Goal: Task Accomplishment & Management: Complete application form

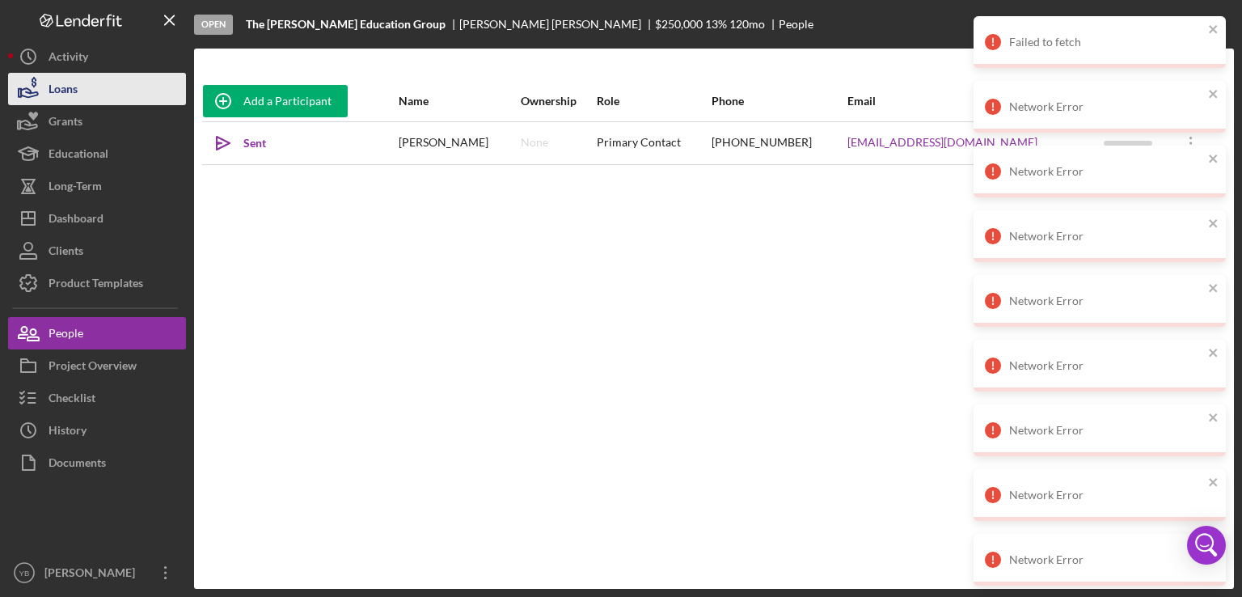
click at [104, 99] on button "Loans" at bounding box center [97, 89] width 178 height 32
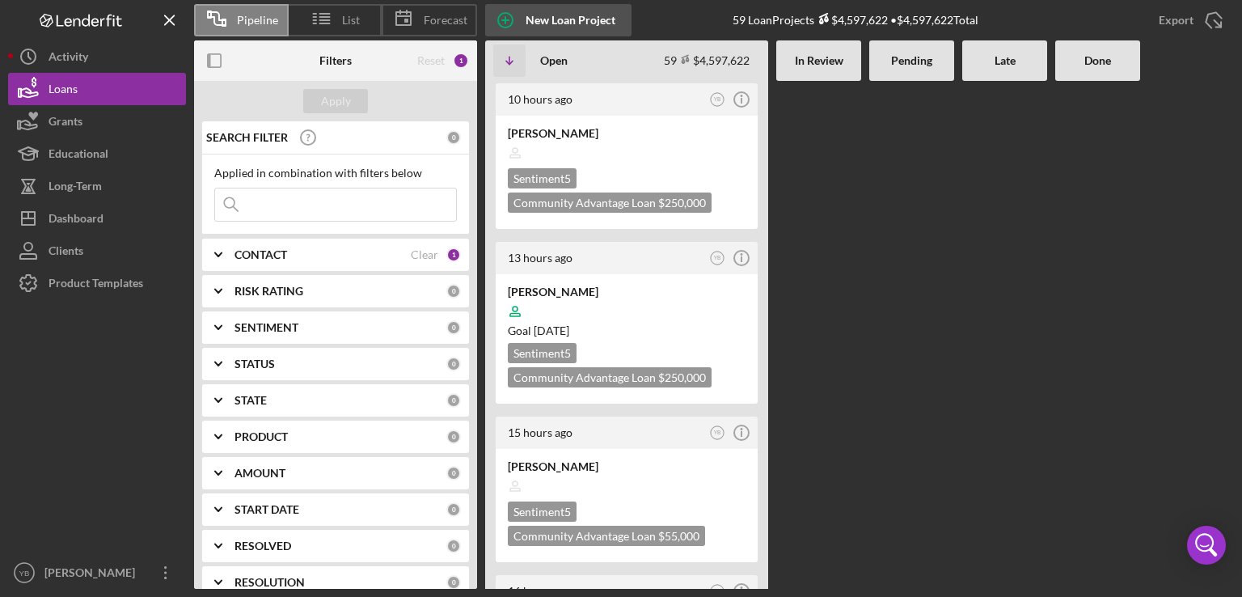
click at [557, 11] on div "New Loan Project" at bounding box center [571, 20] width 90 height 32
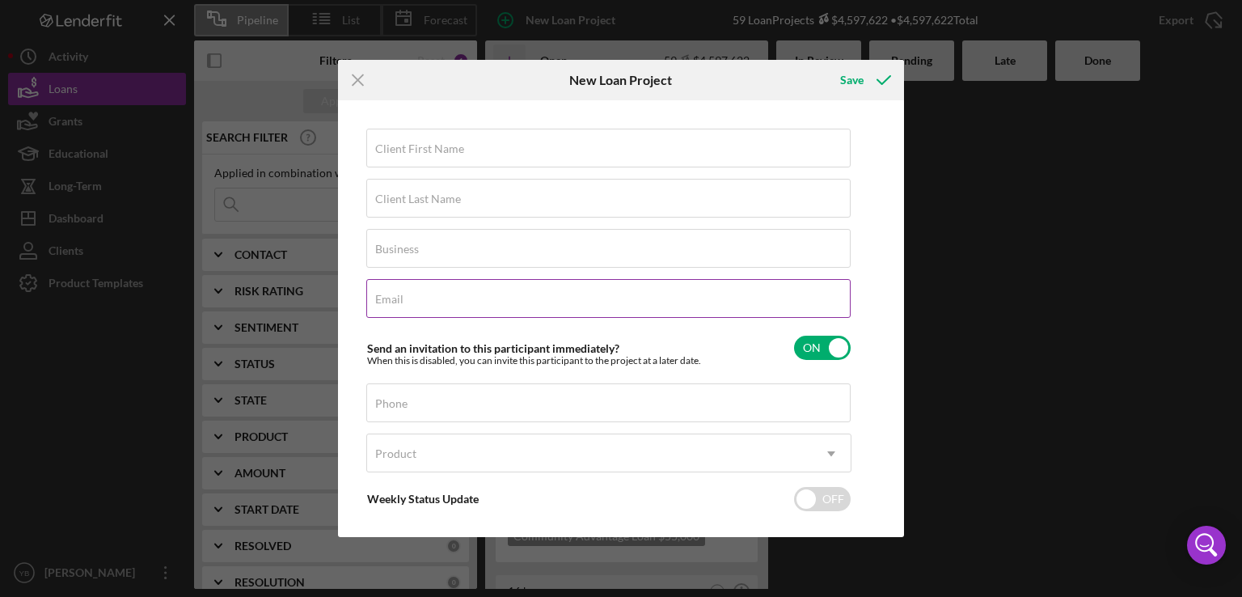
click at [399, 301] on label "Email" at bounding box center [389, 299] width 28 height 13
click at [399, 301] on input "Email" at bounding box center [608, 298] width 484 height 39
paste input "[EMAIL_ADDRESS][DOMAIN_NAME]"
type input "[EMAIL_ADDRESS][DOMAIN_NAME]"
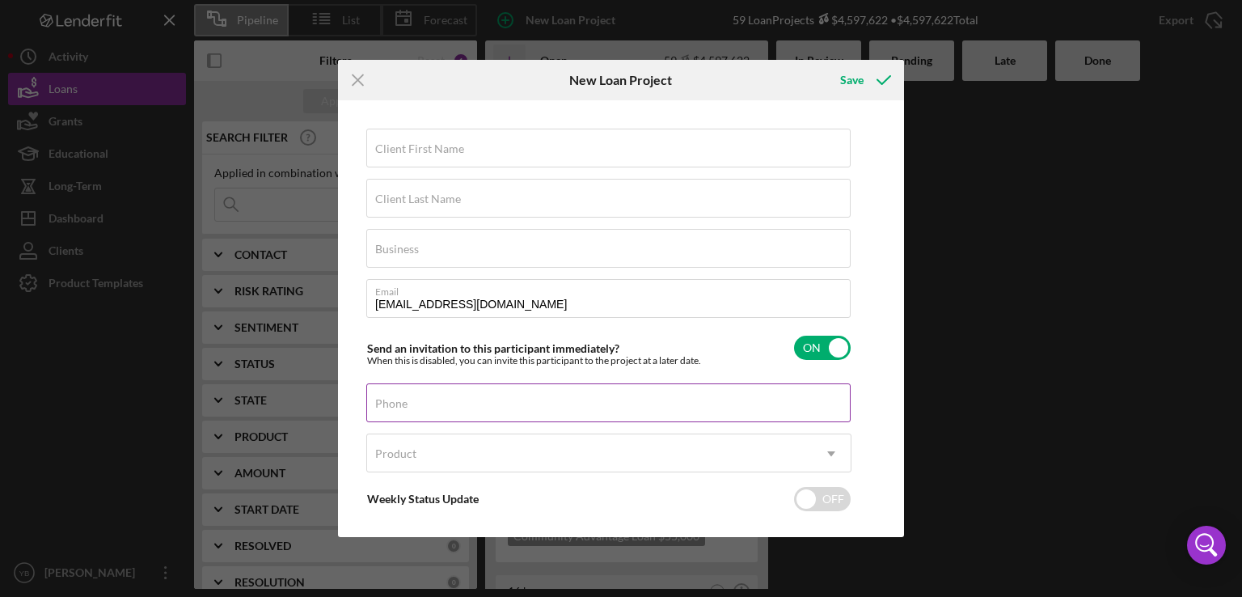
click at [404, 397] on label "Phone" at bounding box center [391, 403] width 32 height 13
click at [404, 397] on input "Phone" at bounding box center [608, 402] width 484 height 39
paste input "[PHONE_NUMBER]"
type input "[PHONE_NUMBER]"
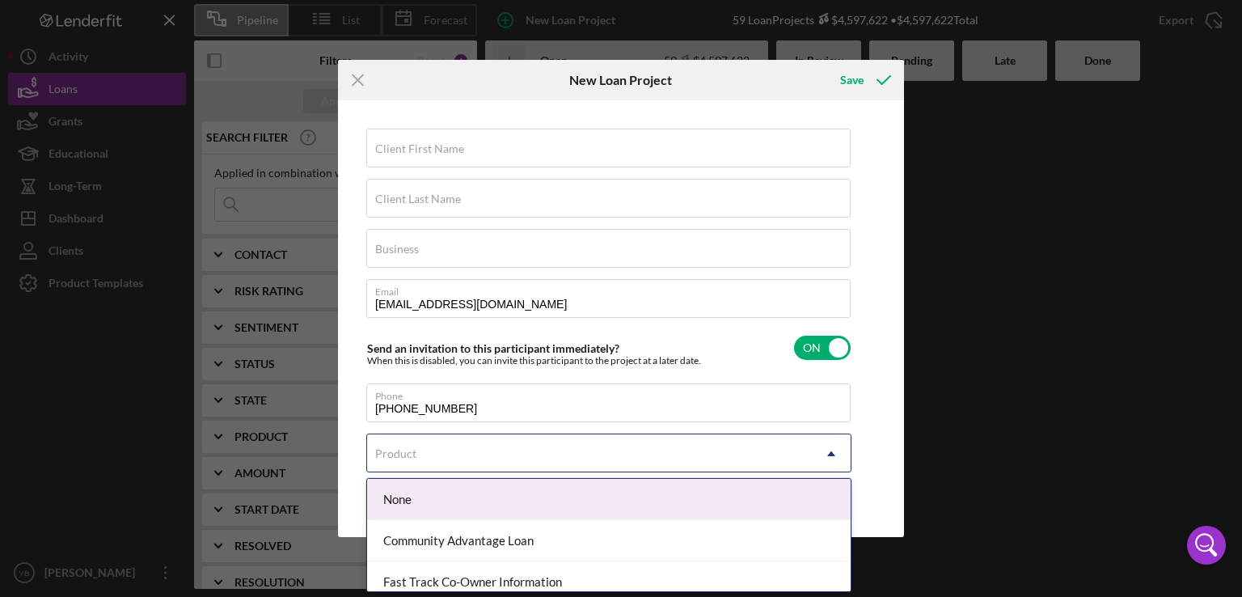
click at [839, 450] on icon "Icon/Dropdown Arrow" at bounding box center [831, 453] width 39 height 39
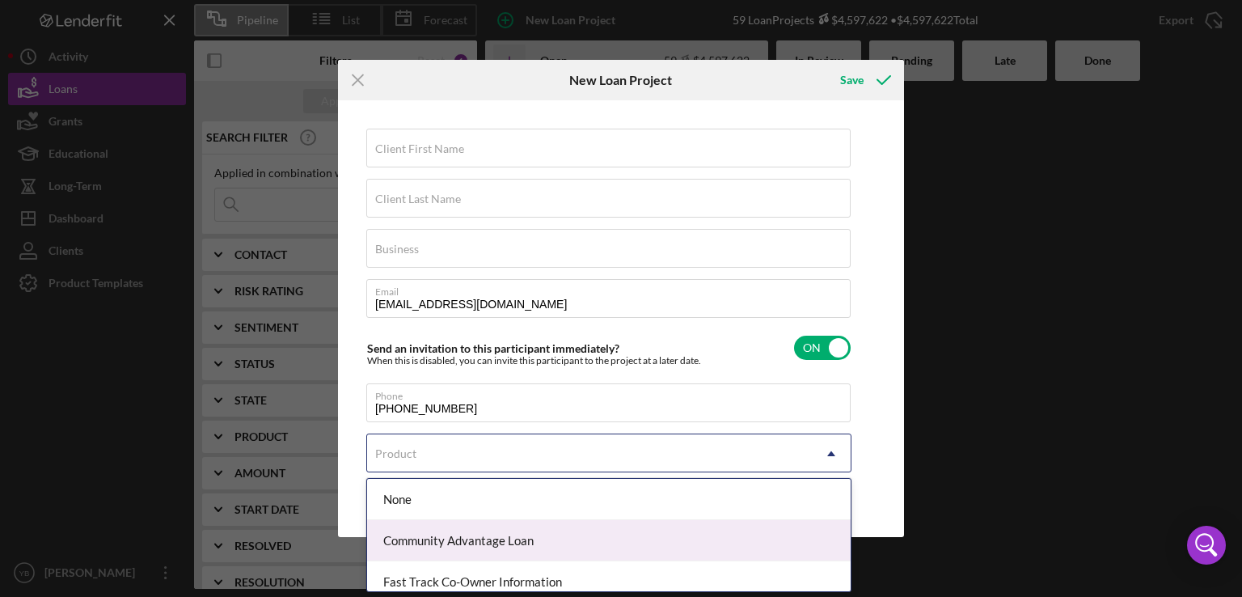
click at [512, 544] on div "Community Advantage Loan" at bounding box center [608, 540] width 483 height 41
checkbox input "true"
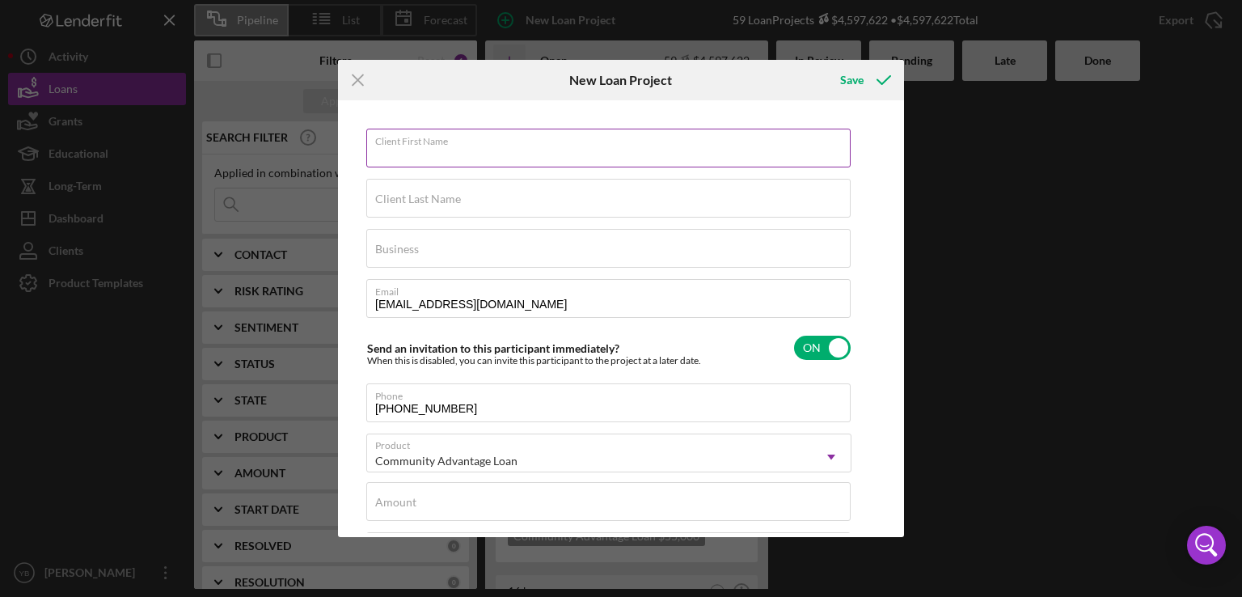
click at [374, 148] on input "Client First Name" at bounding box center [608, 148] width 484 height 39
paste input "[PERSON_NAME]"
type input "[PERSON_NAME]"
type textarea "Here's a snapshot of information that has been fully approved, as well as the i…"
type input "[PERSON_NAME]"
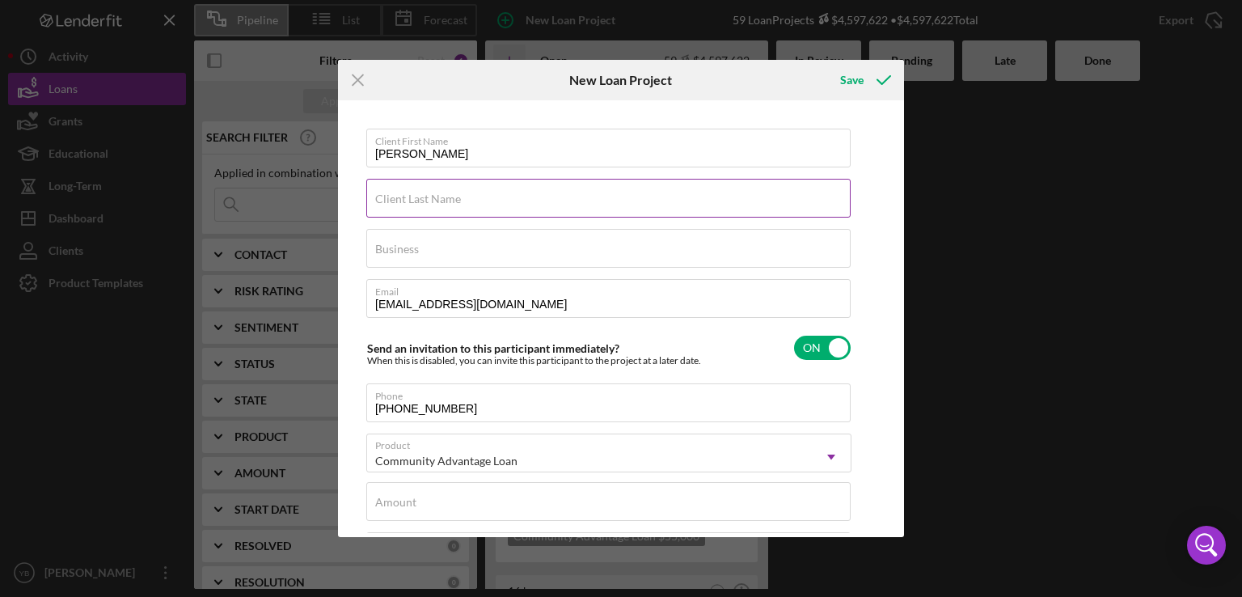
type textarea "Here's a snapshot of information that has been fully approved, as well as the i…"
click at [376, 196] on label "Client Last Name" at bounding box center [418, 198] width 86 height 13
click at [376, 196] on input "Client Last Name" at bounding box center [608, 198] width 484 height 39
paste input "[PERSON_NAME]"
type input "[PERSON_NAME]"
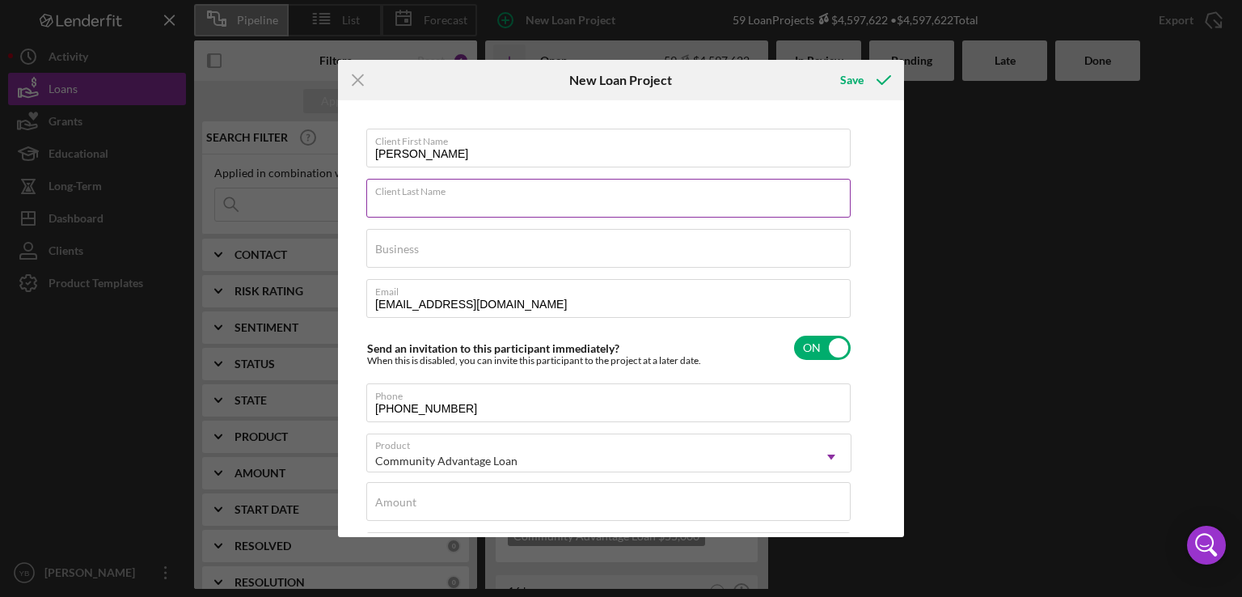
type textarea "Here's a snapshot of information that has been fully approved, as well as the i…"
type input "[PERSON_NAME]"
type textarea "Here's a snapshot of information that has been fully approved, as well as the i…"
click at [451, 154] on input "[PERSON_NAME]" at bounding box center [608, 148] width 484 height 39
type input "[PERSON_NAME]"
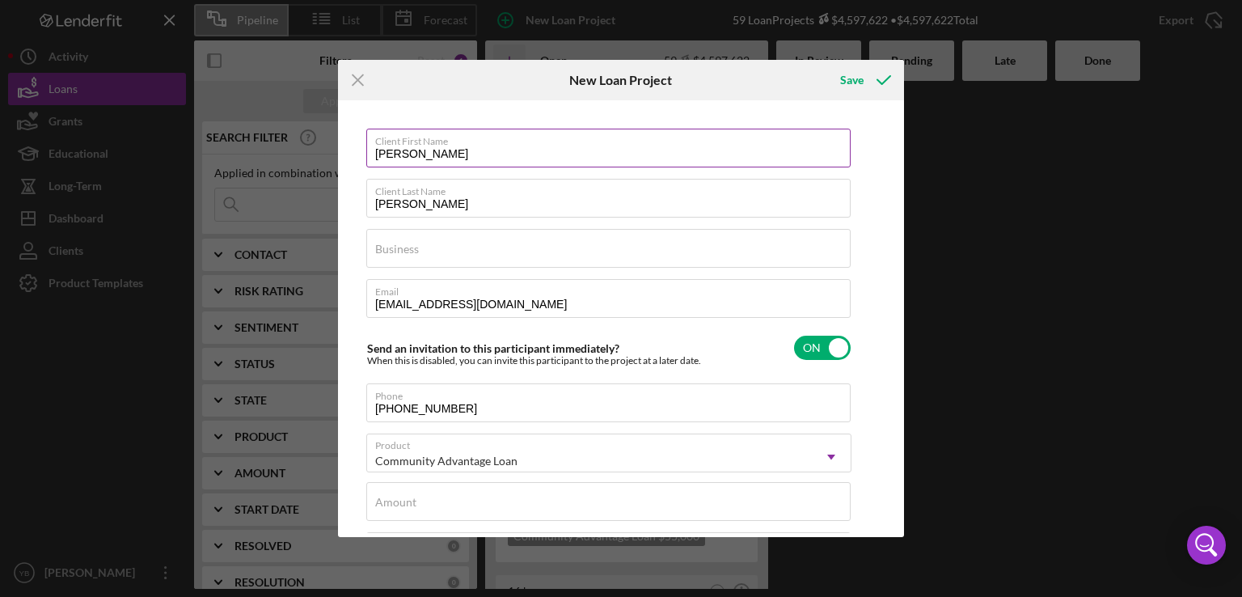
type textarea "Here's a snapshot of information that has been fully approved, as well as the i…"
type input "[PERSON_NAME]"
type textarea "Here's a snapshot of information that has been fully approved, as well as the i…"
type input "[PERSON_NAME] [PERSON_NAME]"
type textarea "Here's a snapshot of information that has been fully approved, as well as the i…"
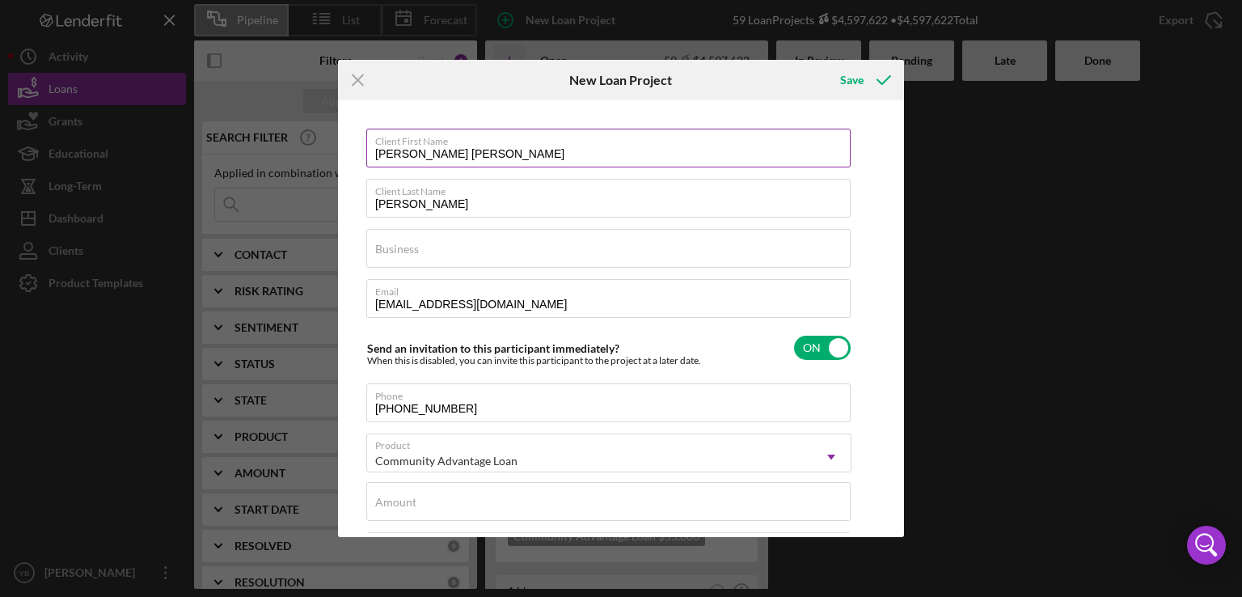
type input "[PERSON_NAME]"
type textarea "Here's a snapshot of information that has been fully approved, as well as the i…"
type input "[PERSON_NAME]"
type textarea "Here's a snapshot of information that has been fully approved, as well as the i…"
type input "[PERSON_NAME]"
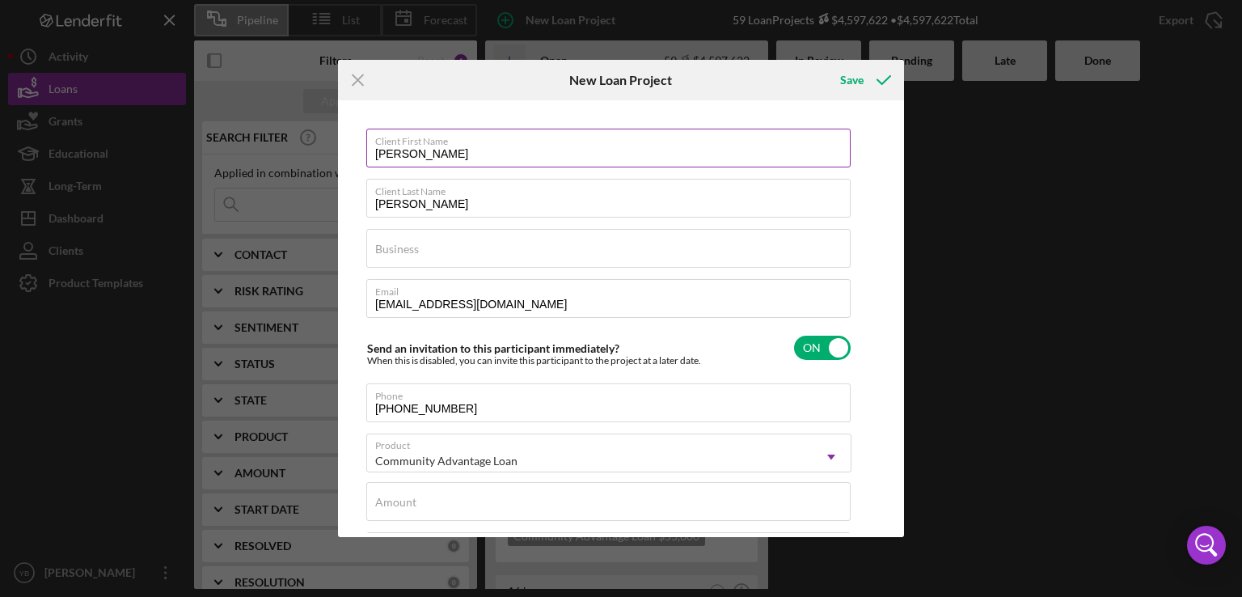
type textarea "Here's a snapshot of information that has been fully approved, as well as the i…"
type input "[PERSON_NAME]"
type textarea "Here's a snapshot of information that has been fully approved, as well as the i…"
type input "[PERSON_NAME]"
type textarea "Here's a snapshot of information that has been fully approved, as well as the i…"
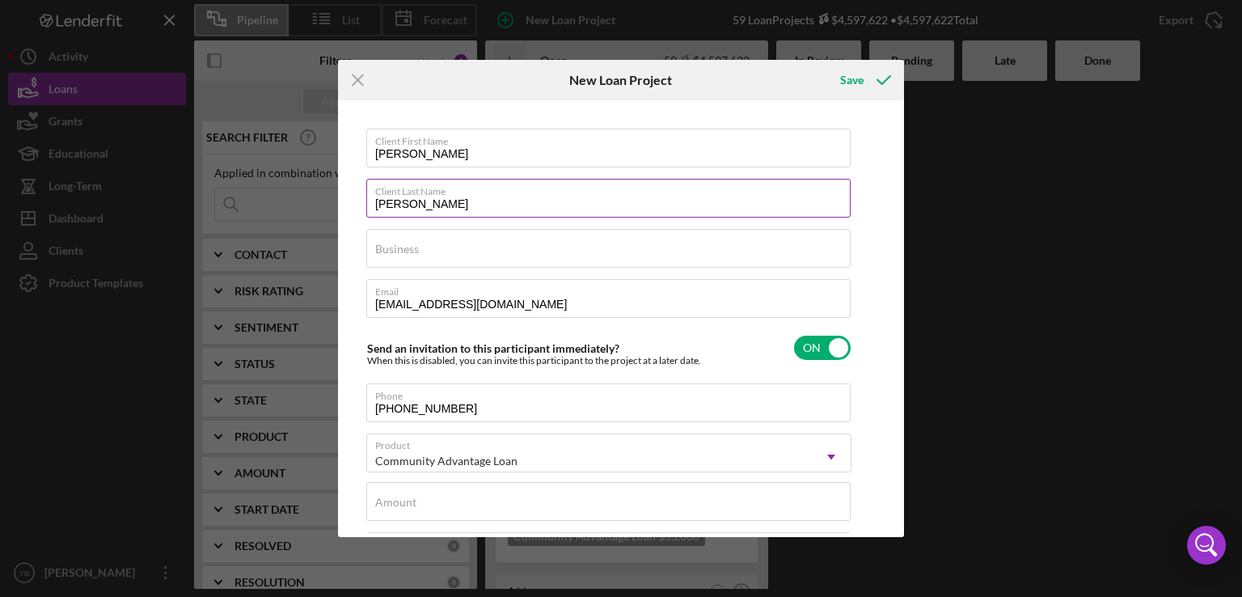
click at [407, 202] on input "[PERSON_NAME]" at bounding box center [608, 198] width 484 height 39
type input "LyndaChervil"
type textarea "Here's a snapshot of information that has been fully approved, as well as the i…"
type input "LyndChervil"
type textarea "Here's a snapshot of information that has been fully approved, as well as the i…"
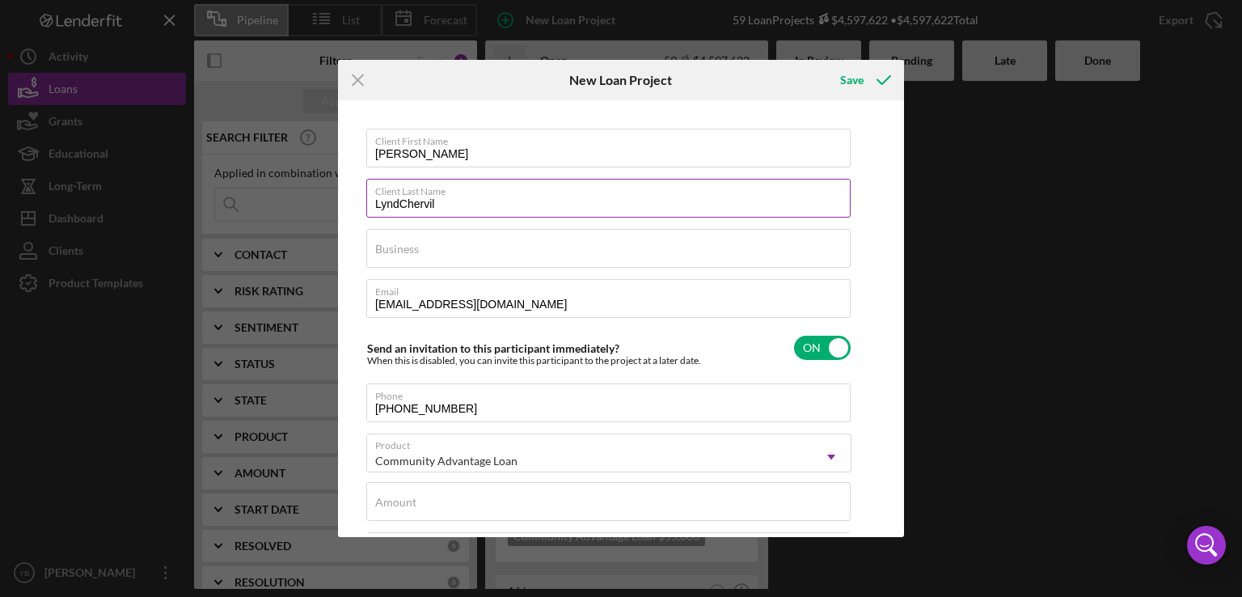
type input "LynChervil"
type textarea "Here's a snapshot of information that has been fully approved, as well as the i…"
type input "LyChervil"
type textarea "Here's a snapshot of information that has been fully approved, as well as the i…"
type input "LChervil"
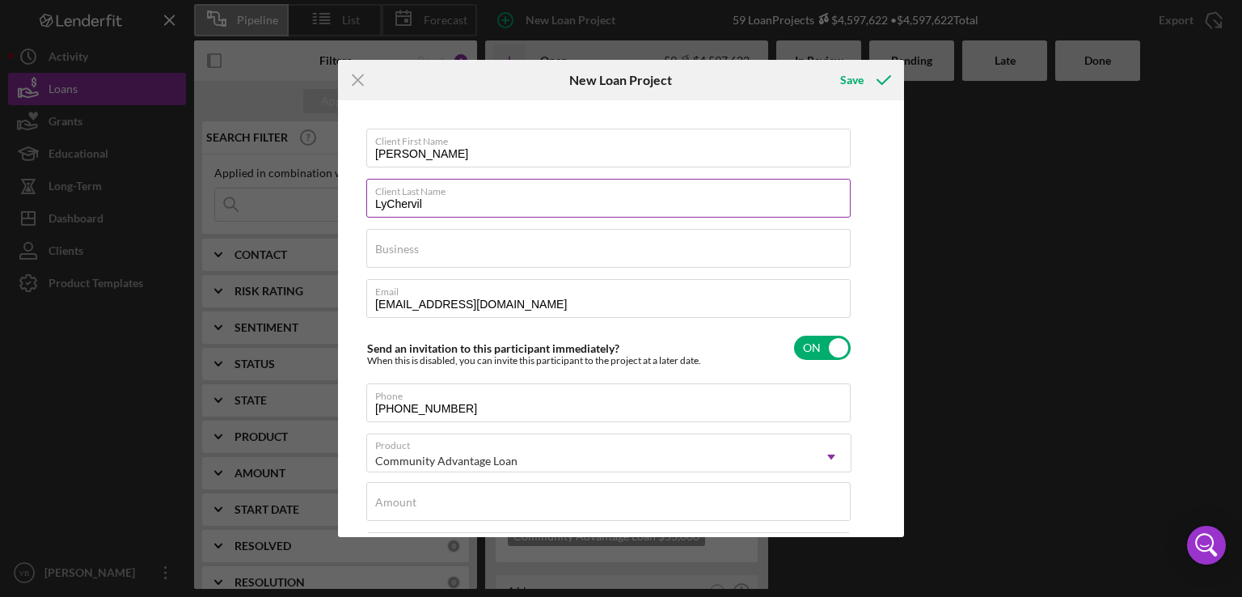
type textarea "Here's a snapshot of information that has been fully approved, as well as the i…"
type input "Chervil"
type textarea "Here's a snapshot of information that has been fully approved, as well as the i…"
type input "Chervil"
type textarea "Here's a snapshot of information that has been fully approved, as well as the i…"
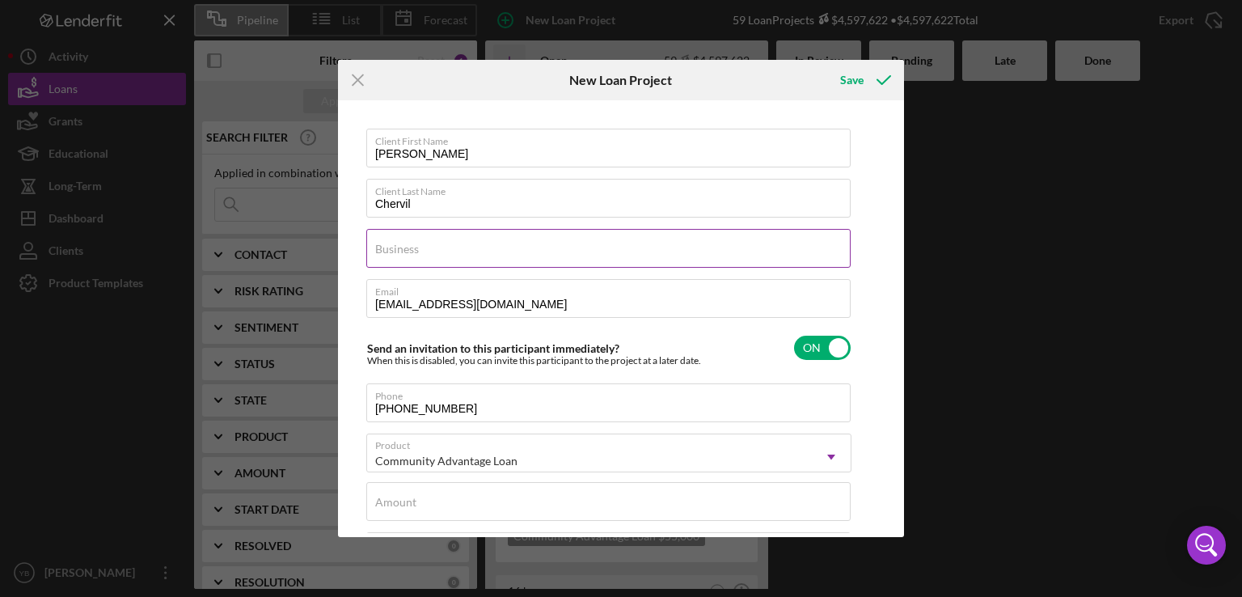
click at [383, 247] on label "Business" at bounding box center [397, 249] width 44 height 13
click at [383, 247] on input "Business" at bounding box center [608, 248] width 484 height 39
paste input "Pearl Strategic Management Consulting LLC"
type input "Pearl Strategic Management Consulting LLC"
type textarea "Here's a snapshot of information that has been fully approved, as well as the i…"
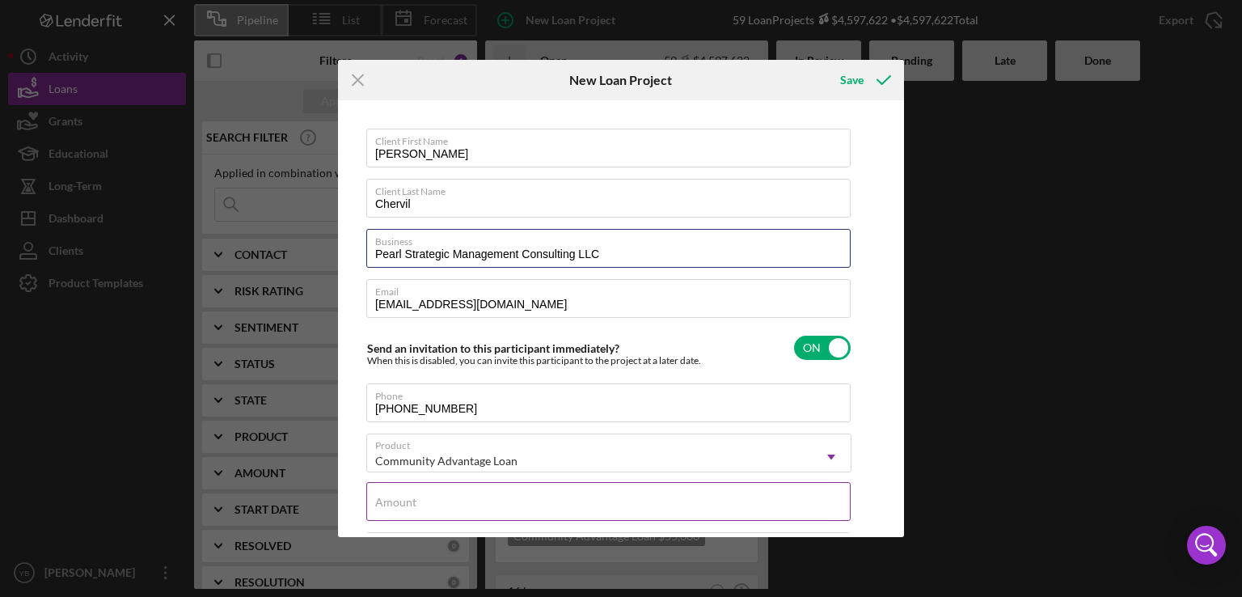
type input "Pearl Strategic Management Consulting LLC"
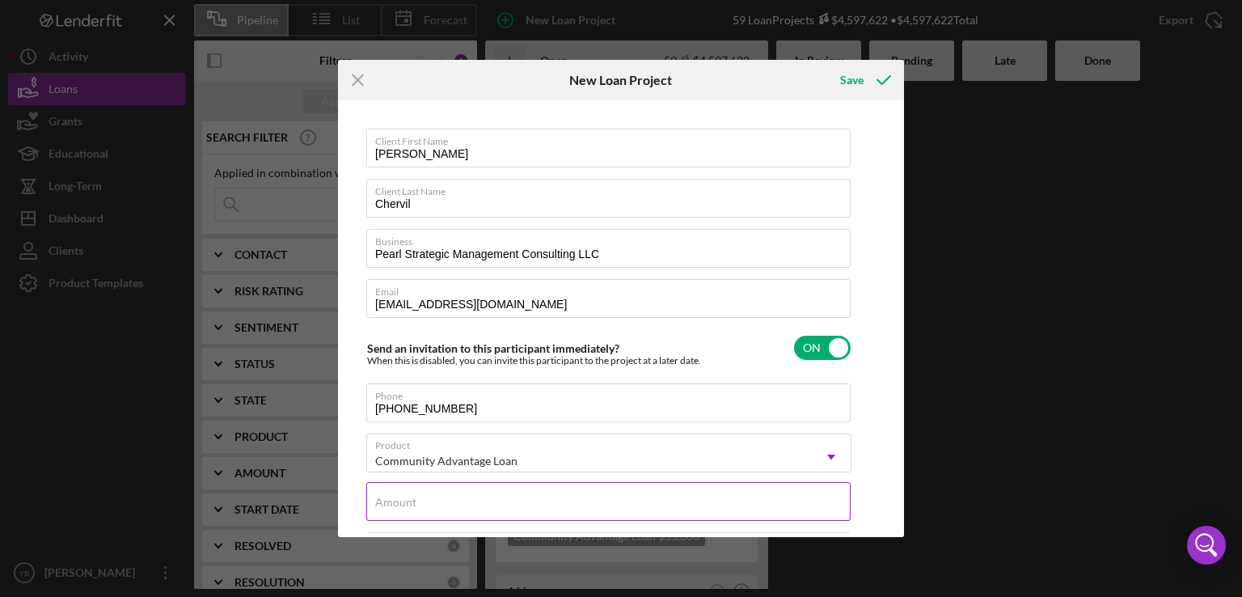
type textarea "Here's a snapshot of information that has been fully approved, as well as the i…"
click at [833, 494] on div "Amount" at bounding box center [608, 502] width 485 height 40
type input "$5"
type textarea "Here's a snapshot of information that has been fully approved, as well as the i…"
type input "$55"
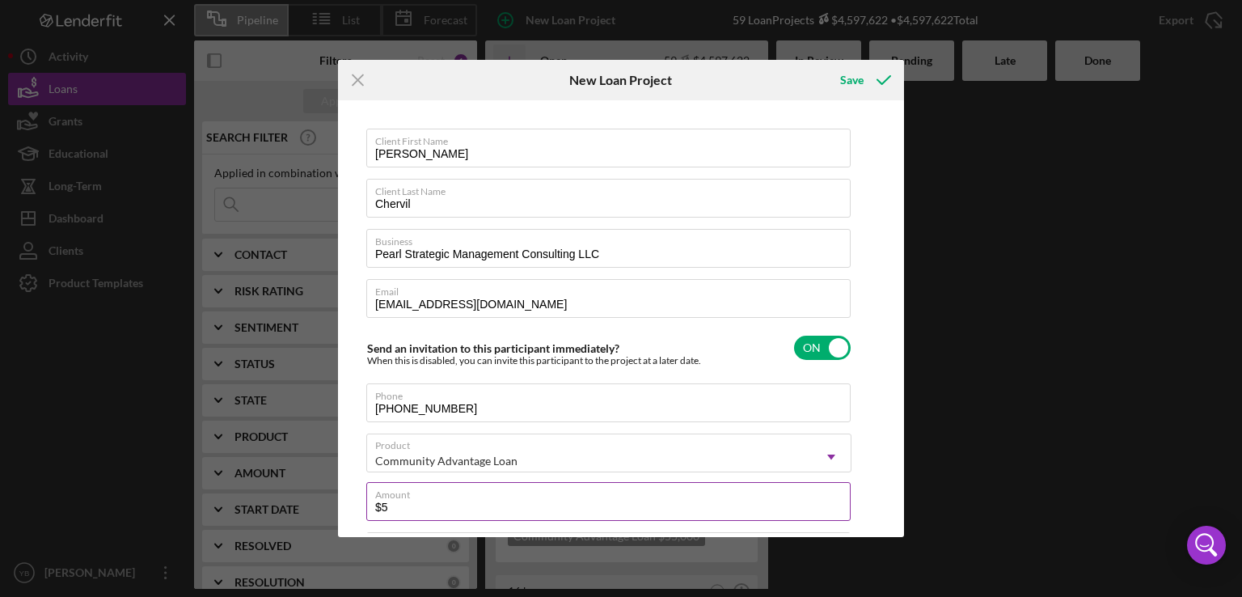
type textarea "Here's a snapshot of information that has been fully approved, as well as the i…"
type input "$550"
type textarea "Here's a snapshot of information that has been fully approved, as well as the i…"
type input "$5,500"
type textarea "Here's a snapshot of information that has been fully approved, as well as the i…"
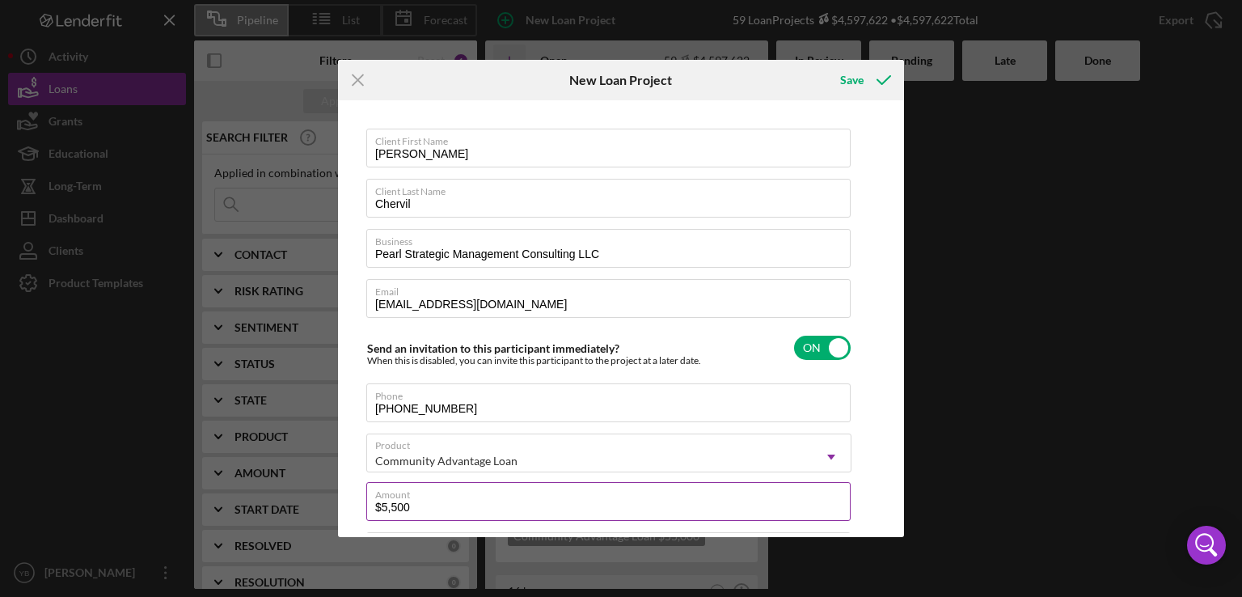
type input "$55,000"
type textarea "Here's a snapshot of information that has been fully approved, as well as the i…"
type input "$55,000"
click at [857, 82] on div "Save" at bounding box center [851, 80] width 23 height 32
type textarea "Here's a snapshot of information that has been fully approved, as well as the i…"
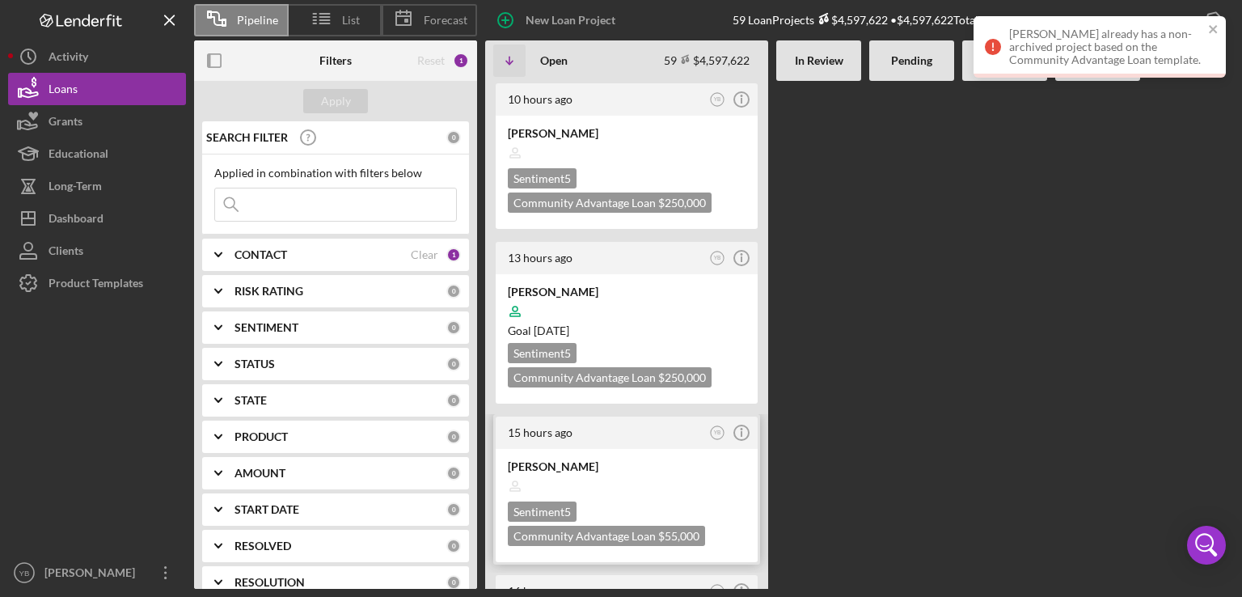
click at [604, 483] on div at bounding box center [627, 486] width 238 height 31
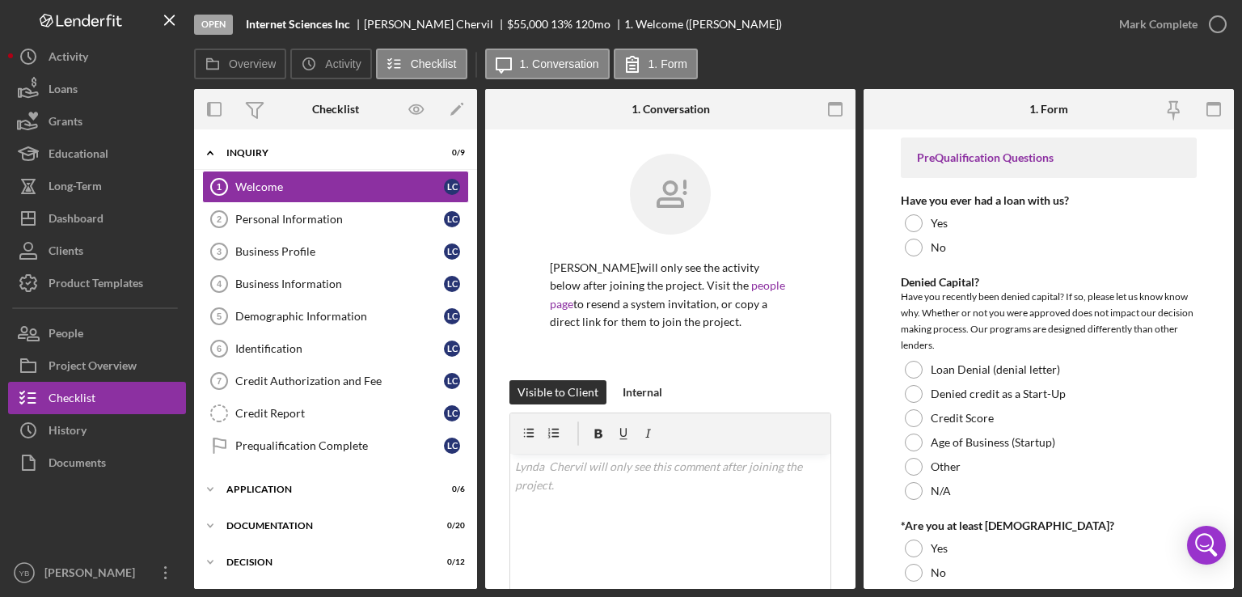
drag, startPoint x: 477, startPoint y: 247, endPoint x: 474, endPoint y: 499, distance: 251.5
click at [474, 499] on div "Overview Internal Workflow Stage Open Icon/Dropdown Arrow Archive (can unarchiv…" at bounding box center [714, 339] width 1040 height 500
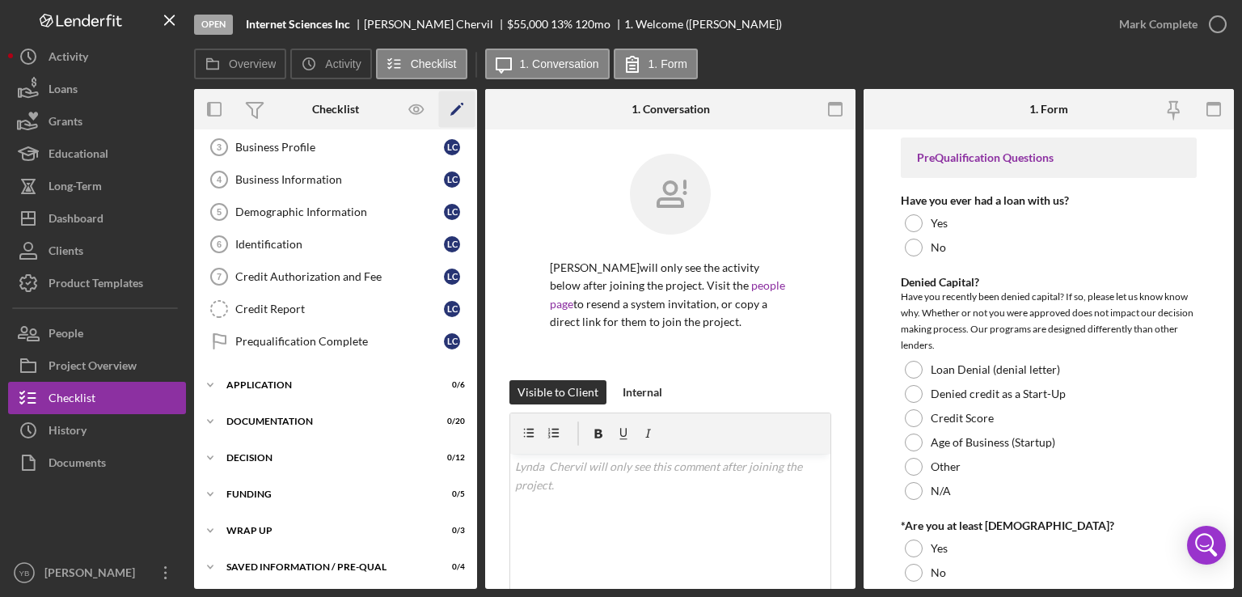
click at [450, 107] on icon "Icon/Edit" at bounding box center [457, 109] width 36 height 36
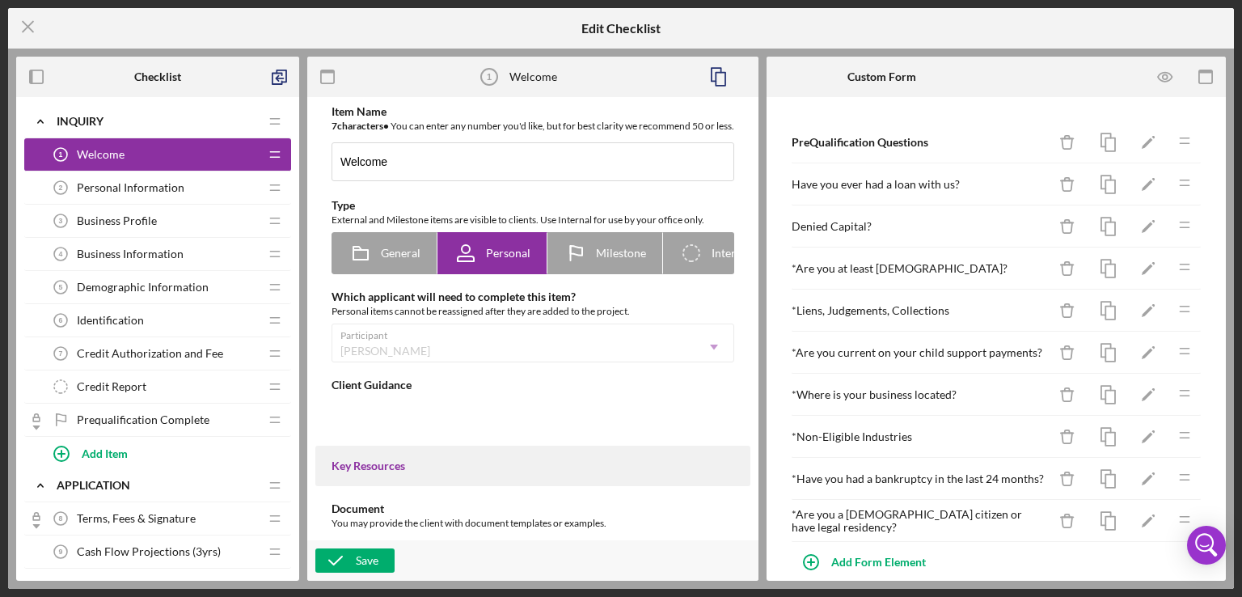
type textarea "<div>Community Capital [US_STATE] provides microloans and business loans to sma…"
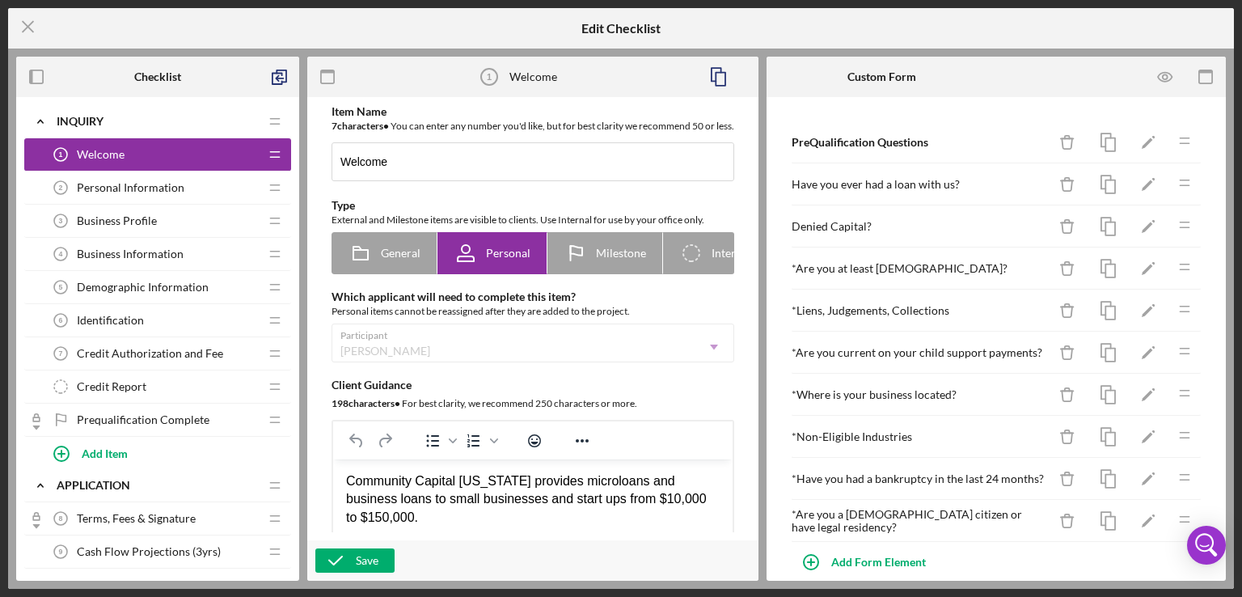
click at [17, 6] on div "Icon/Menu Close Edit Checklist Checklist Icon/Expander Inquiry Icon/Edit Icon/D…" at bounding box center [621, 298] width 1242 height 597
click at [25, 28] on line at bounding box center [28, 27] width 11 height 11
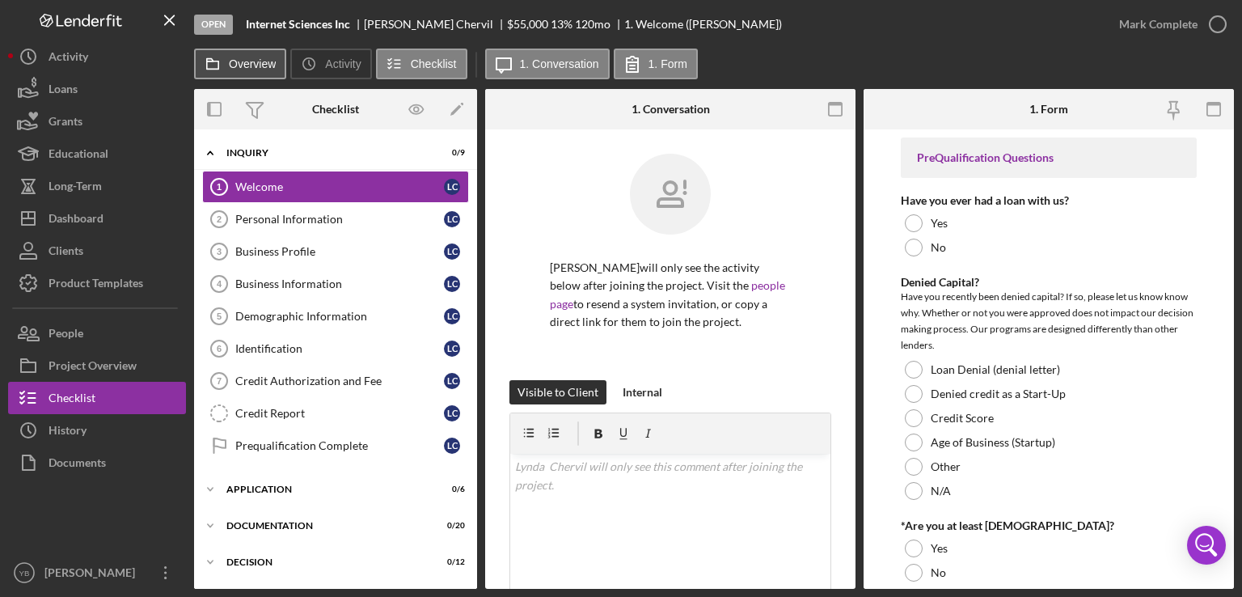
click at [233, 65] on label "Overview" at bounding box center [252, 63] width 47 height 13
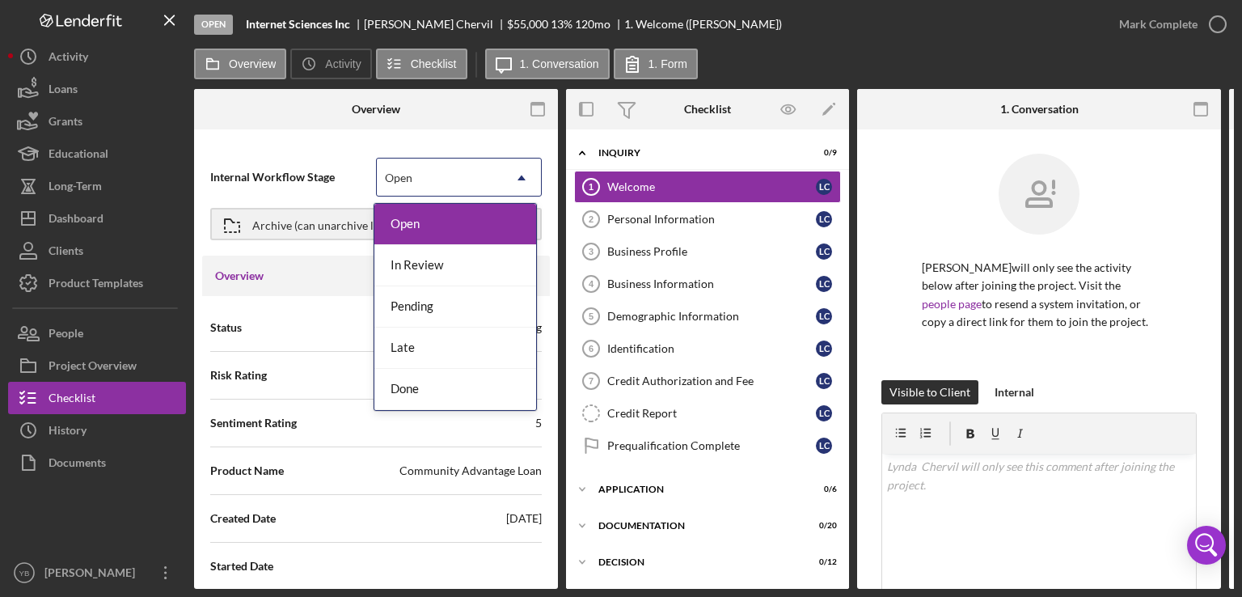
click at [515, 181] on icon "Icon/Dropdown Arrow" at bounding box center [521, 177] width 39 height 39
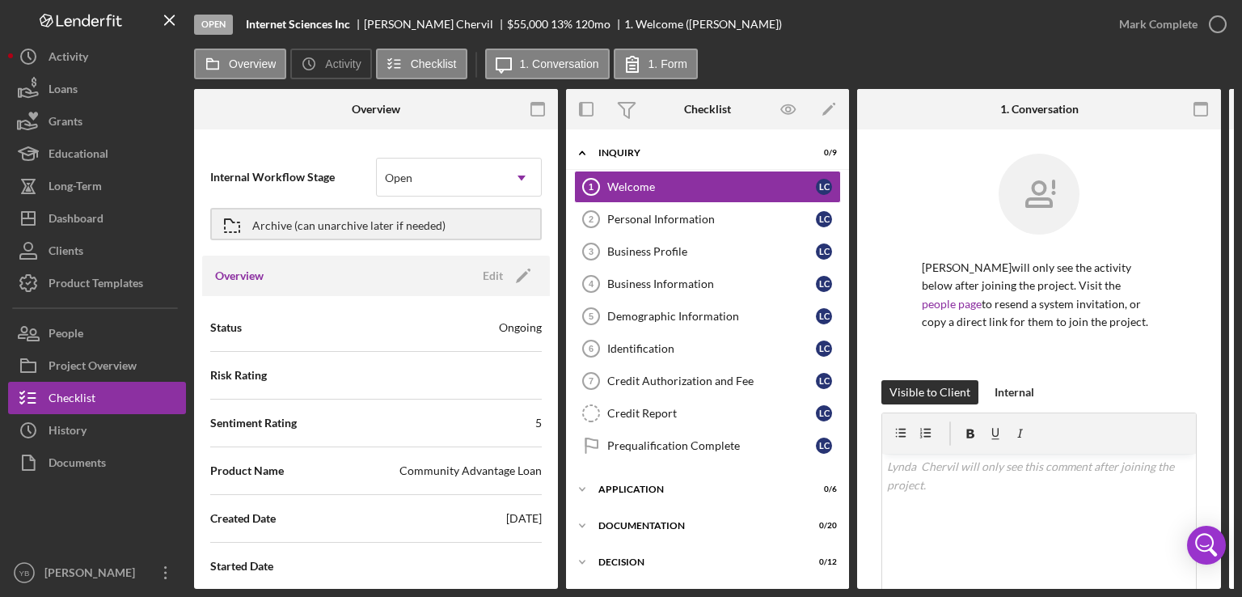
click at [312, 308] on div "Status Ongoing" at bounding box center [375, 327] width 331 height 40
click at [526, 268] on icon "Icon/Edit" at bounding box center [523, 275] width 40 height 40
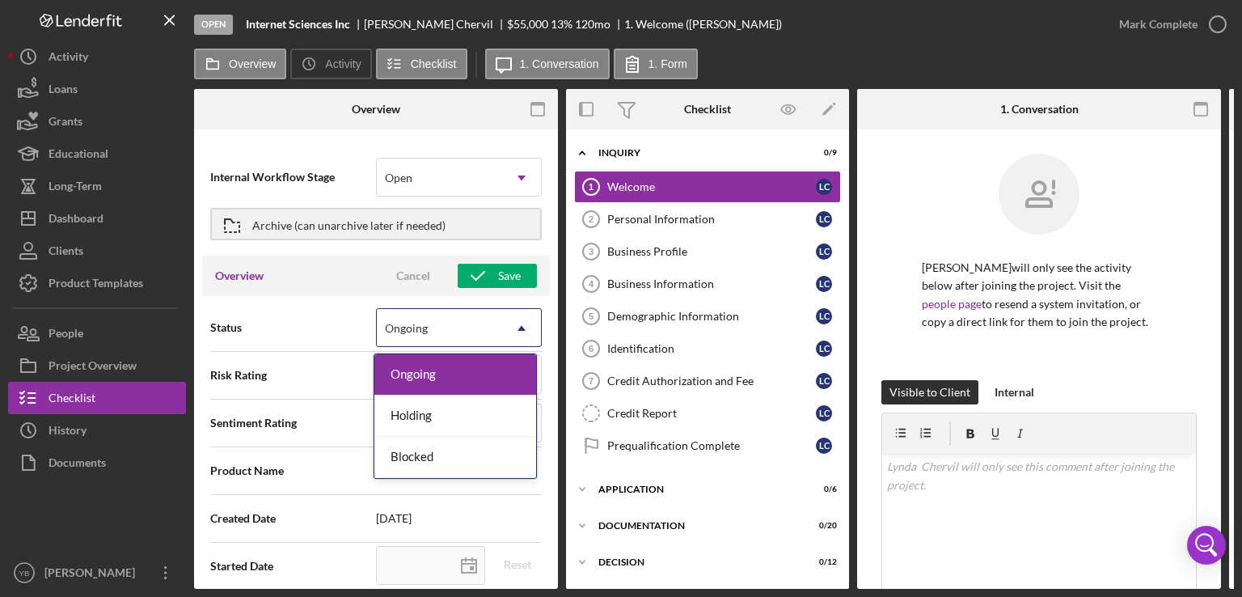
click at [517, 327] on use at bounding box center [521, 328] width 8 height 5
type textarea "Here's a snapshot of information that has been fully approved, as well as the i…"
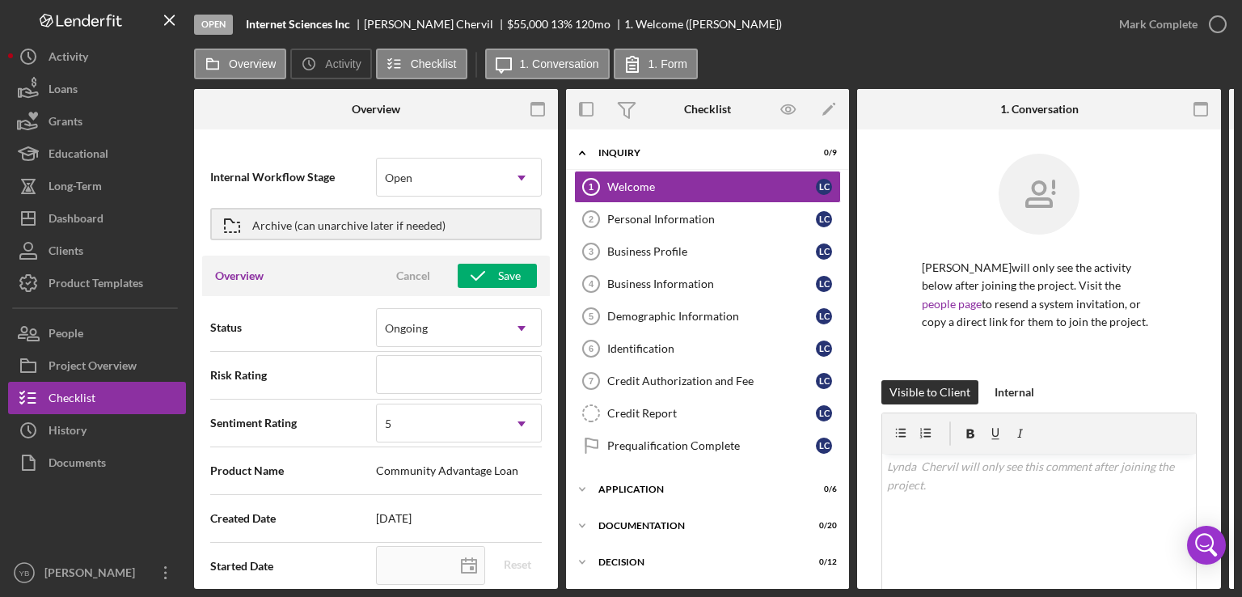
click at [407, 146] on div "Internal Workflow Stage Open Icon/Dropdown Arrow Archive (can unarchive later i…" at bounding box center [376, 201] width 348 height 110
